Goal: Task Accomplishment & Management: Use online tool/utility

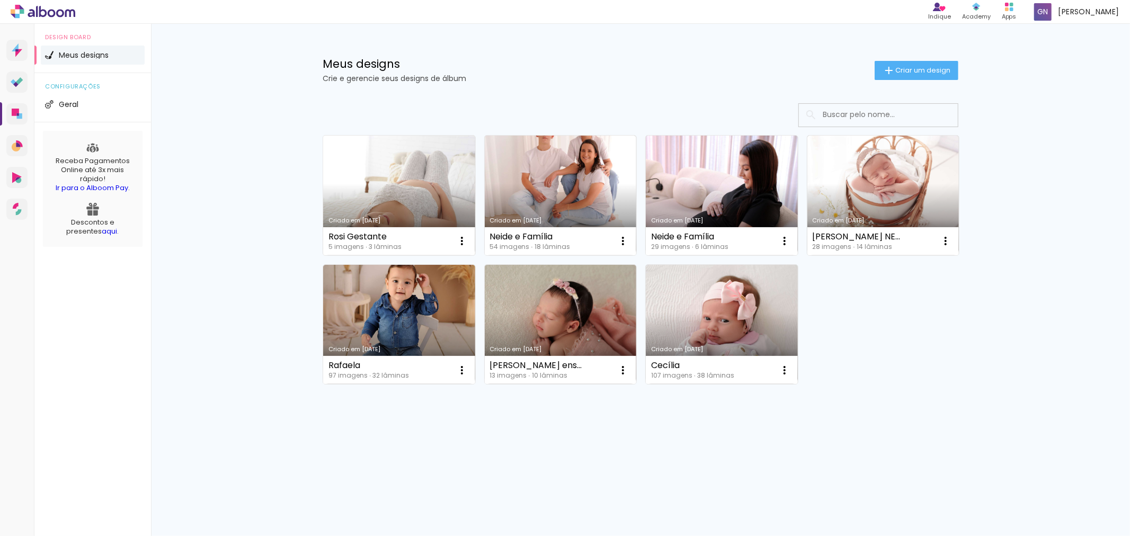
click at [390, 194] on link "Criado em [DATE]" at bounding box center [399, 196] width 152 height 120
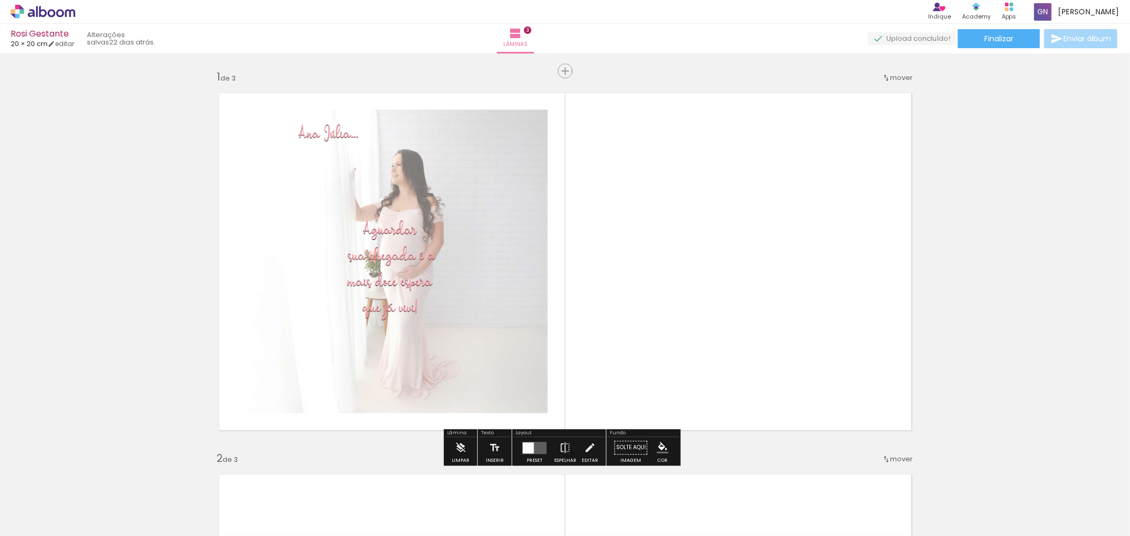
click at [122, 500] on div at bounding box center [106, 500] width 52 height 52
click at [329, 356] on quentale-photo at bounding box center [392, 261] width 312 height 303
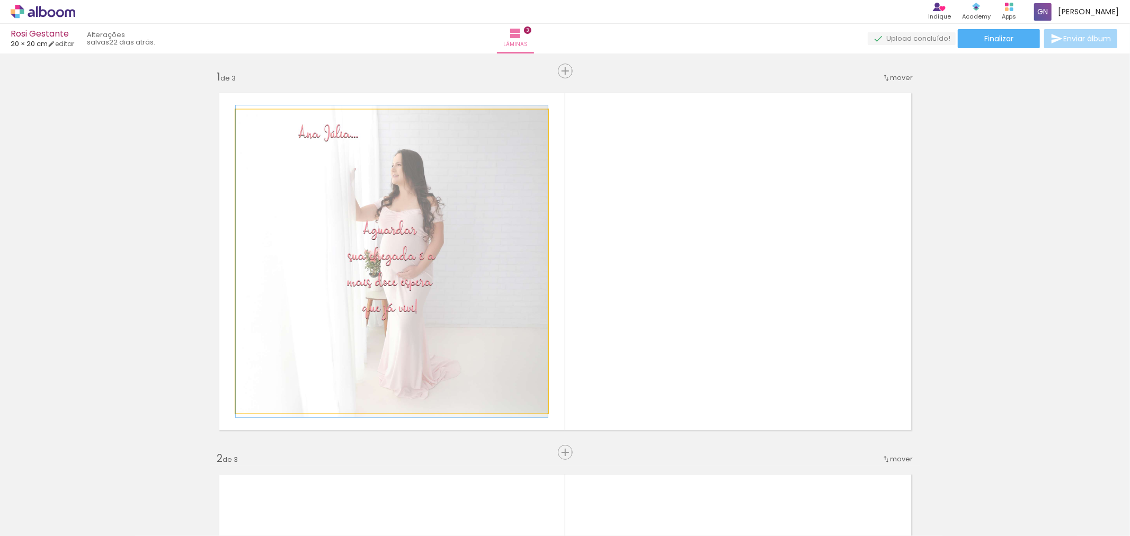
click at [429, 316] on quentale-photo at bounding box center [392, 261] width 312 height 303
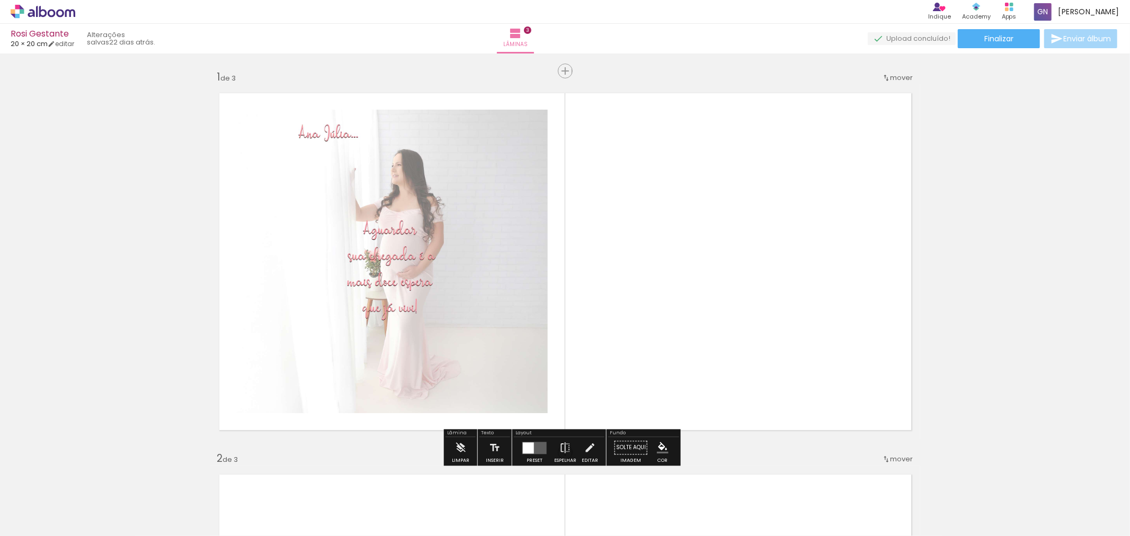
click at [429, 316] on quentale-photo at bounding box center [392, 261] width 312 height 303
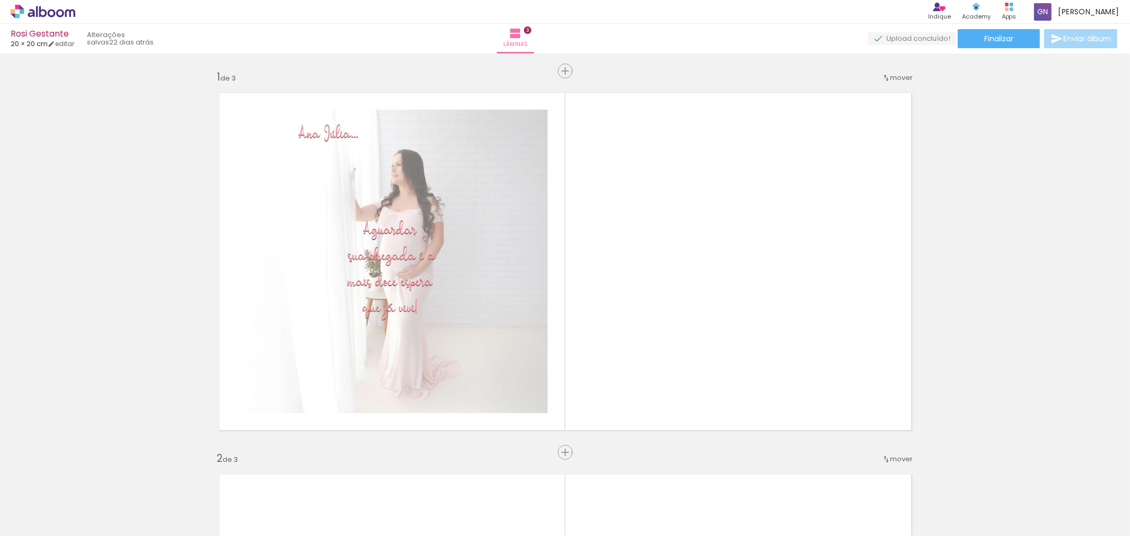
click at [85, 482] on iron-icon at bounding box center [82, 478] width 11 height 11
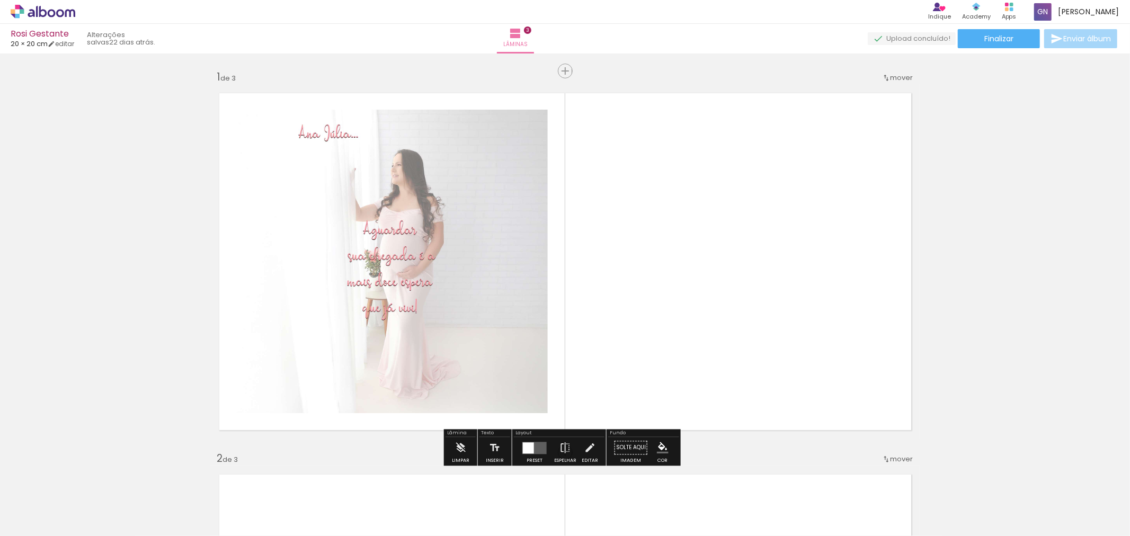
click at [429, 284] on quentale-photo at bounding box center [392, 261] width 312 height 303
click at [99, 499] on div at bounding box center [106, 500] width 52 height 52
click at [86, 480] on iron-icon at bounding box center [82, 478] width 11 height 11
click at [347, 205] on quentale-photo at bounding box center [392, 261] width 312 height 303
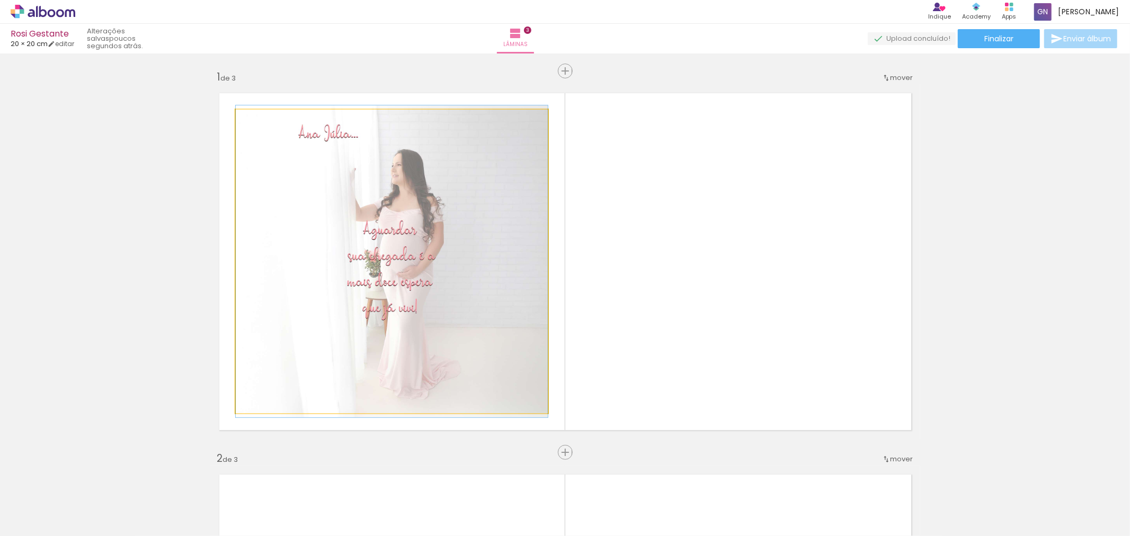
click at [452, 290] on quentale-photo at bounding box center [392, 261] width 312 height 303
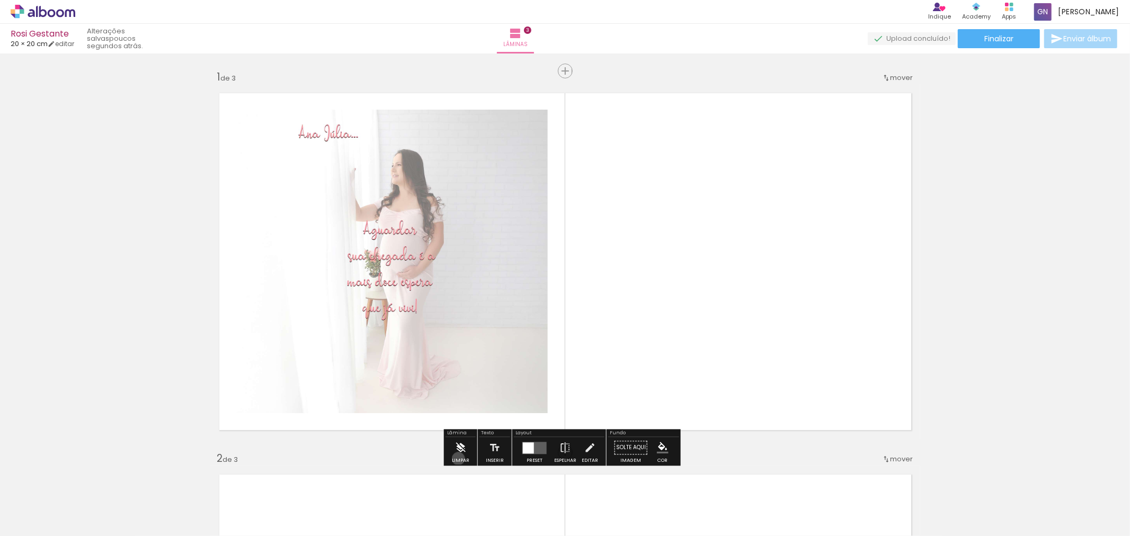
click at [458, 459] on div "Limpar" at bounding box center [460, 460] width 17 height 5
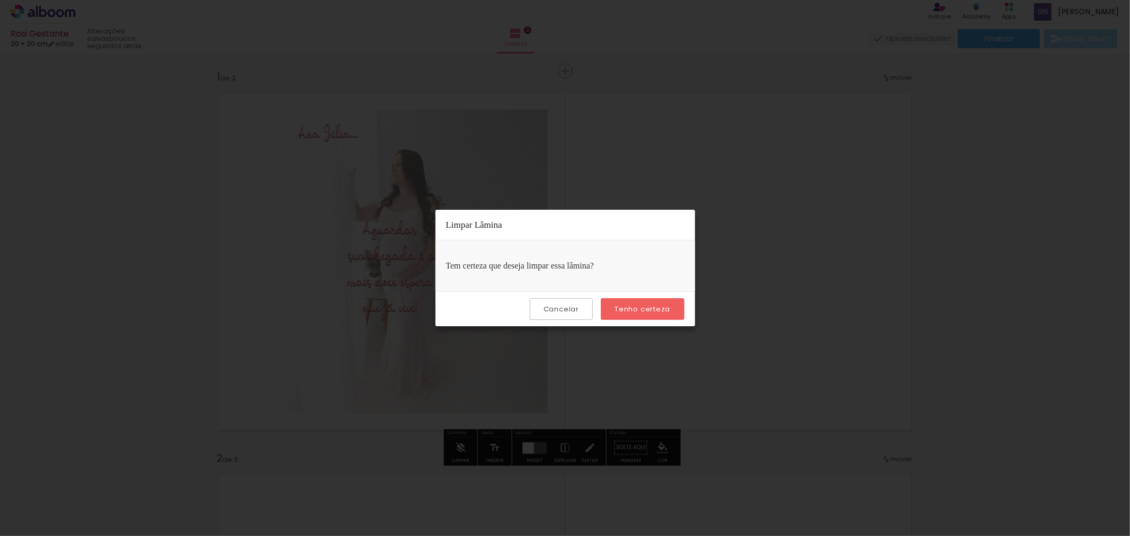
click at [0, 0] on slot "Tenho certeza" at bounding box center [0, 0] width 0 height 0
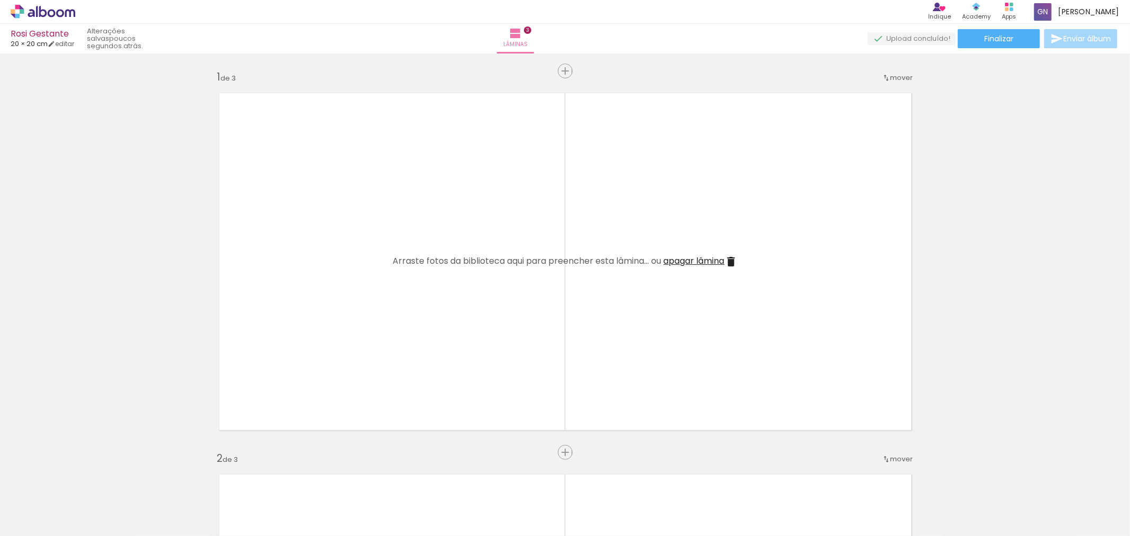
click at [87, 477] on iron-icon at bounding box center [82, 478] width 11 height 11
